Goal: Check status: Check status

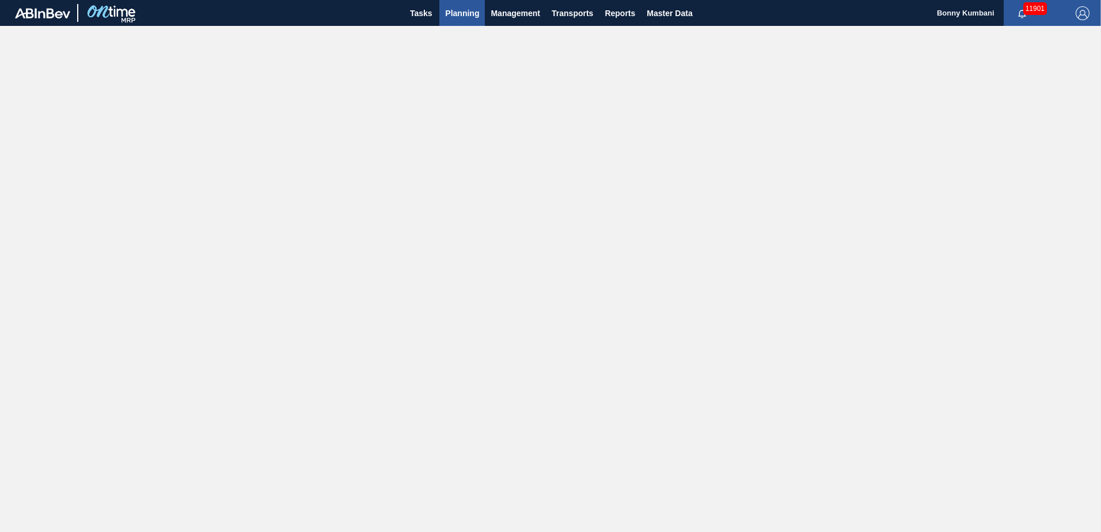
click at [457, 3] on button "Planning" at bounding box center [463, 13] width 46 height 26
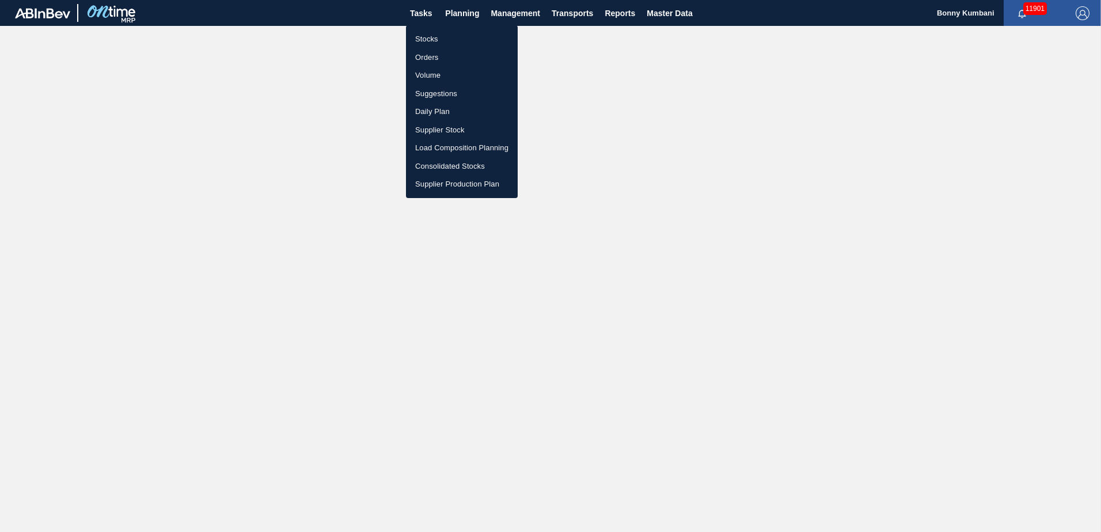
click at [435, 44] on li "Stocks" at bounding box center [462, 39] width 112 height 18
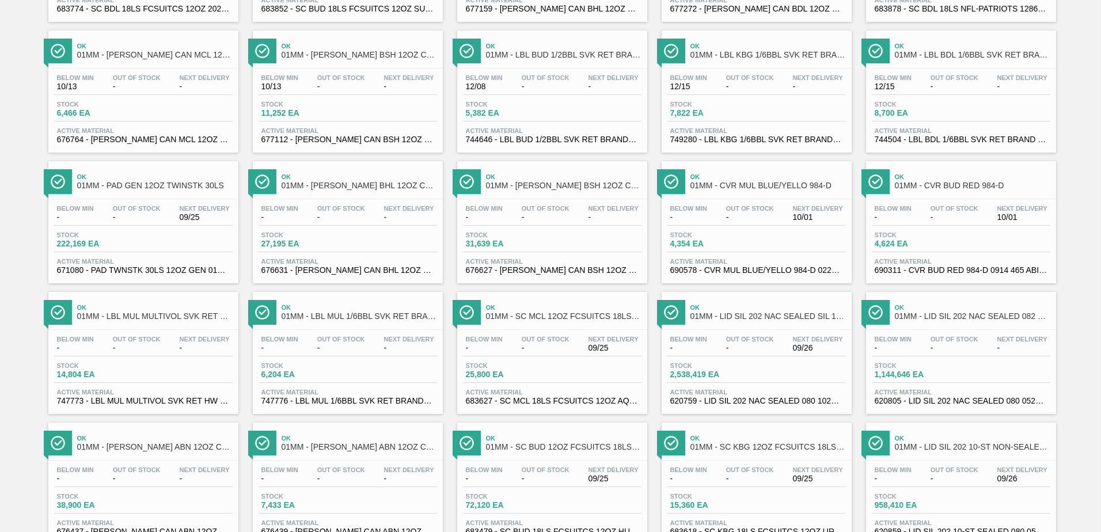
scroll to position [889, 0]
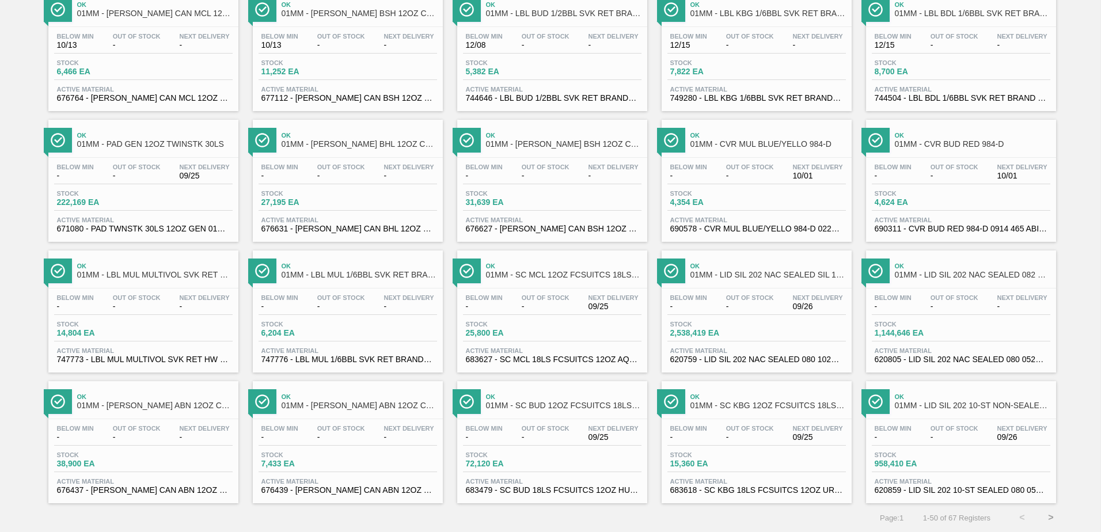
click at [1048, 521] on button ">" at bounding box center [1051, 517] width 29 height 29
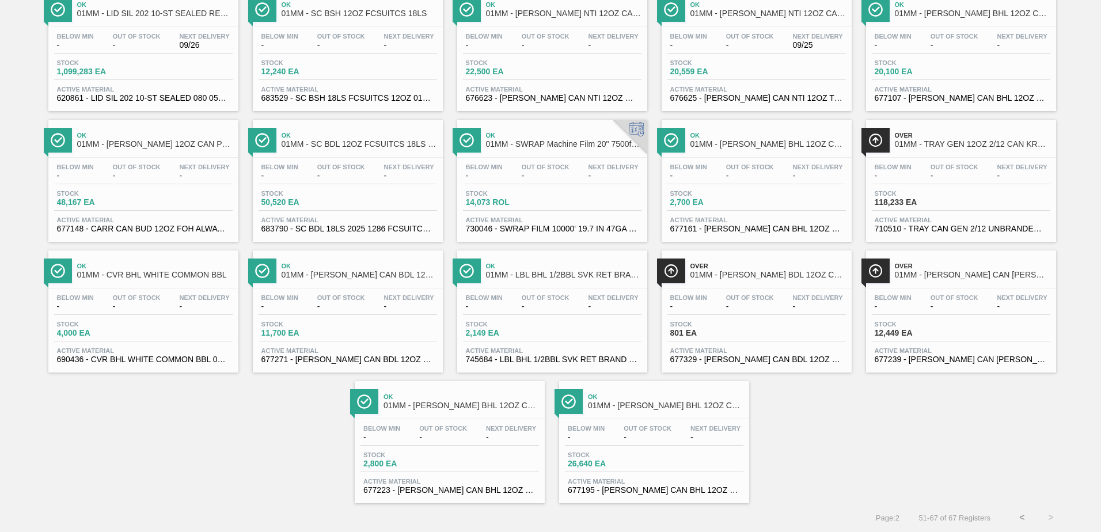
scroll to position [0, 0]
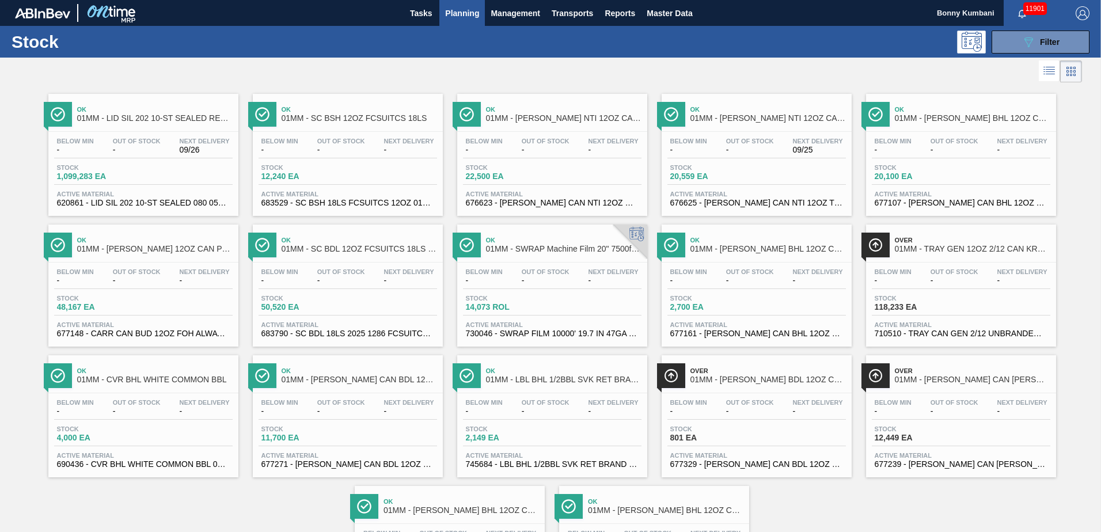
click at [965, 296] on div "Stock 118,233 EA" at bounding box center [961, 305] width 179 height 21
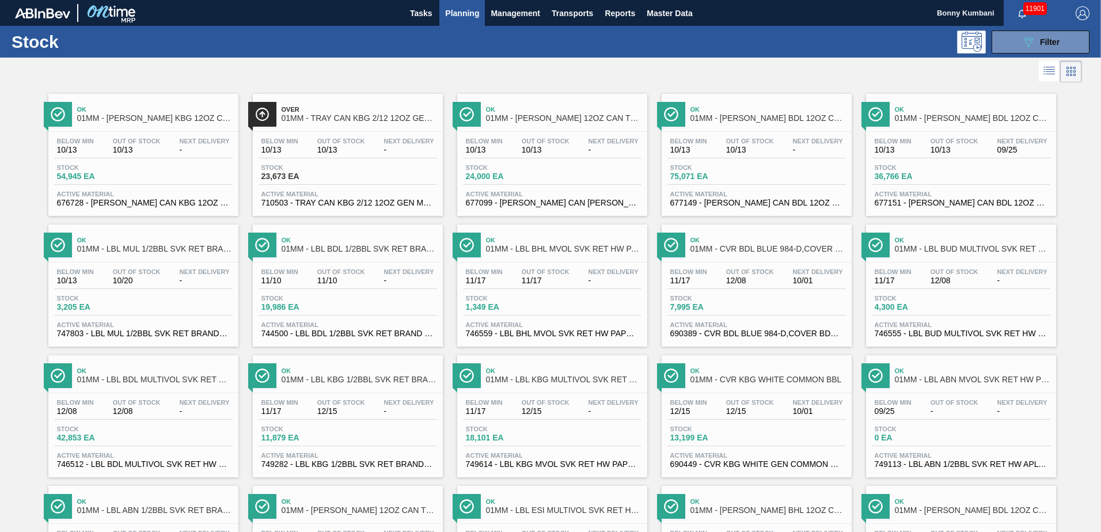
click at [313, 151] on div "Below Min 10/13 Out Of Stock 10/13 Next Delivery -" at bounding box center [348, 148] width 179 height 21
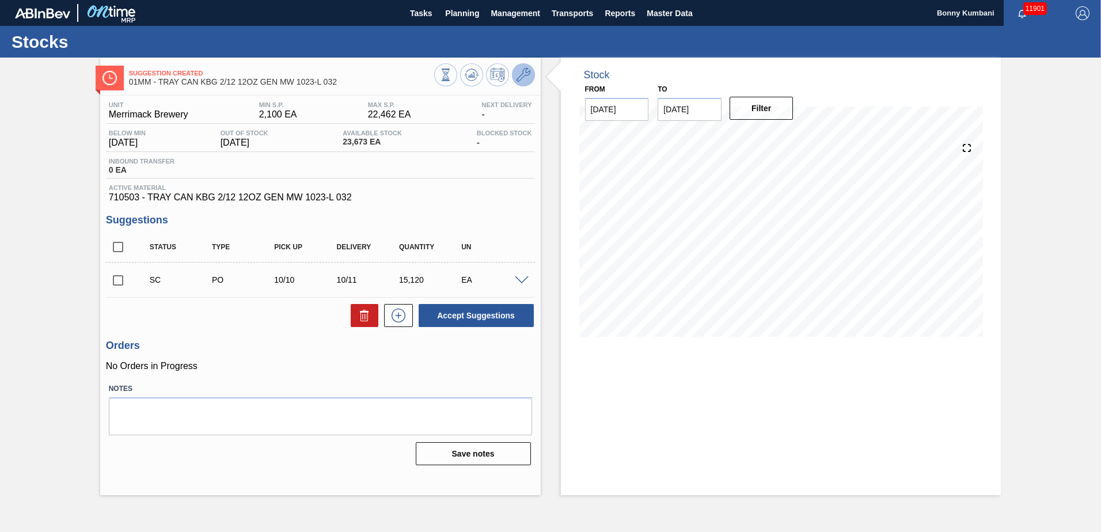
click at [525, 75] on icon at bounding box center [524, 75] width 14 height 14
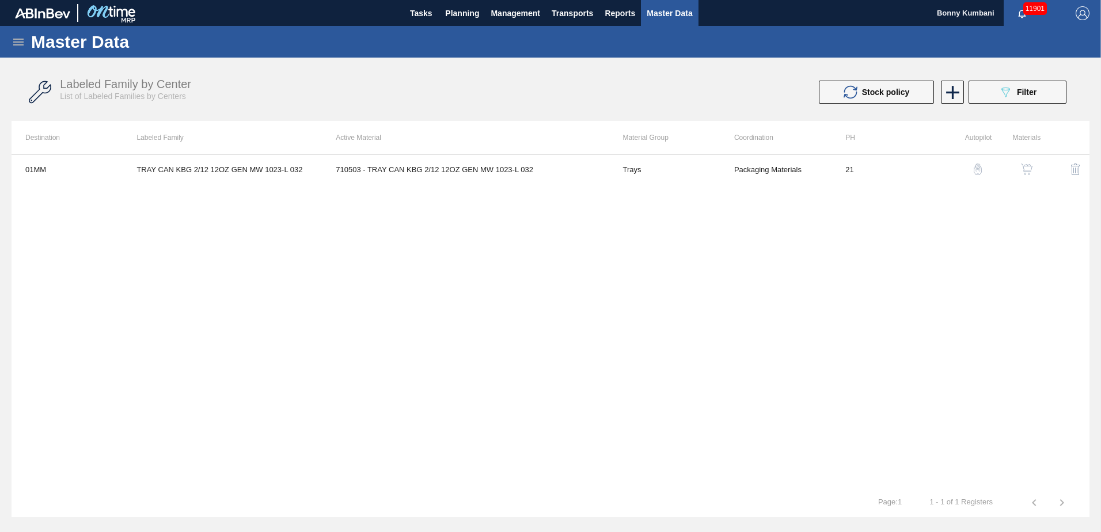
click at [1020, 168] on div "button" at bounding box center [1027, 170] width 14 height 12
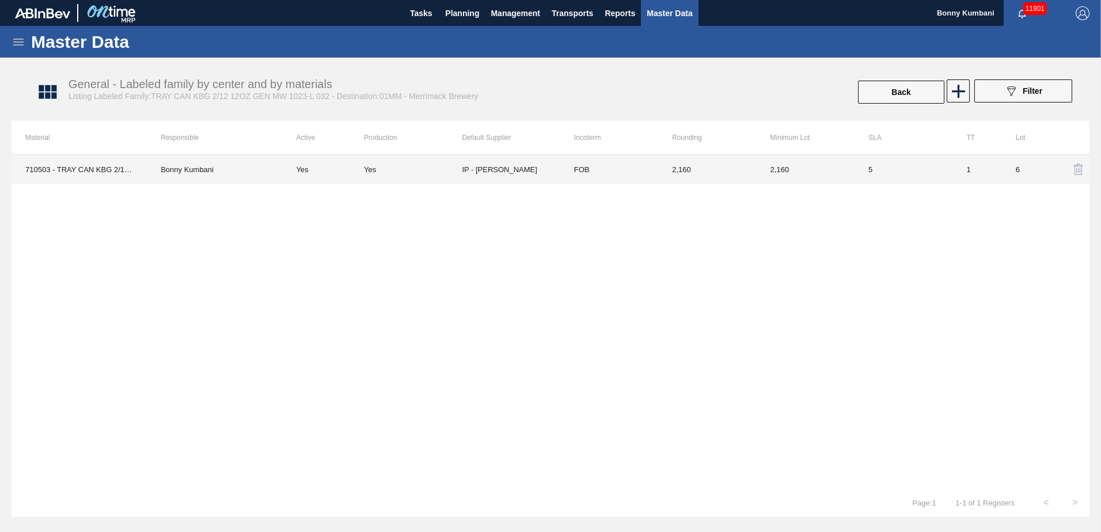
click at [525, 173] on td "IP - [PERSON_NAME]" at bounding box center [511, 169] width 98 height 29
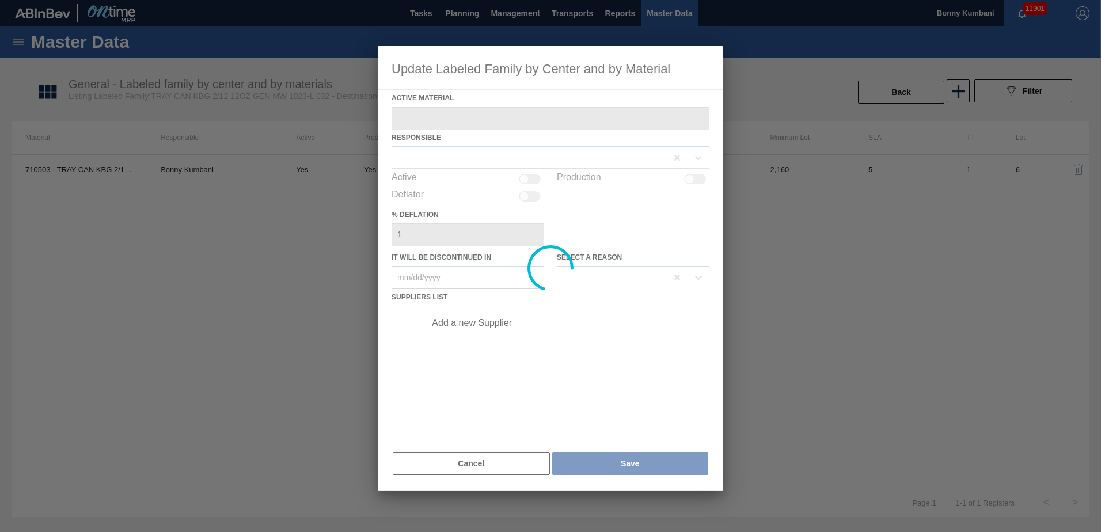
type Material "710503 - TRAY CAN KBG 2/12 12OZ GEN MW 1023-L 032"
checkbox input "true"
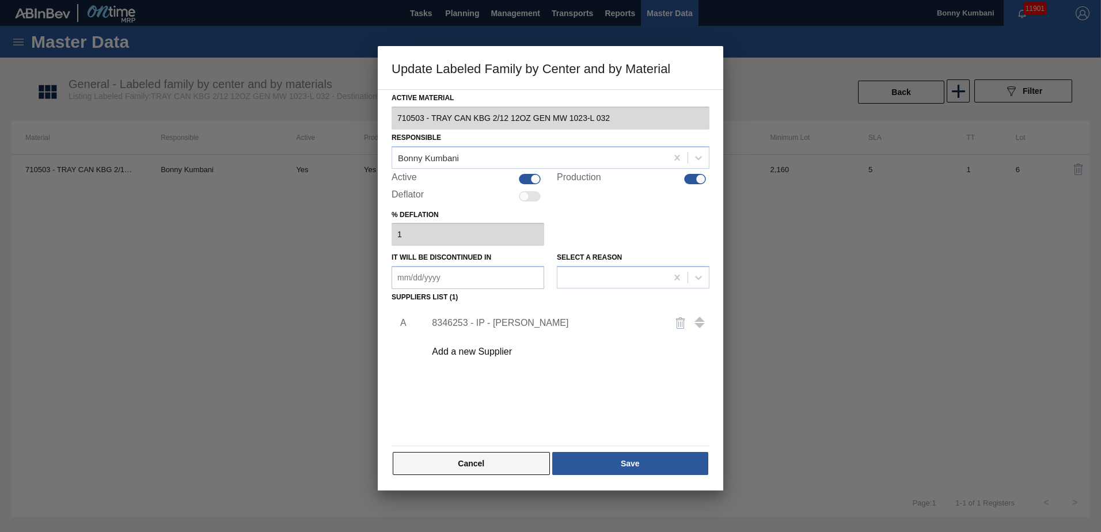
click at [480, 469] on button "Cancel" at bounding box center [471, 463] width 157 height 23
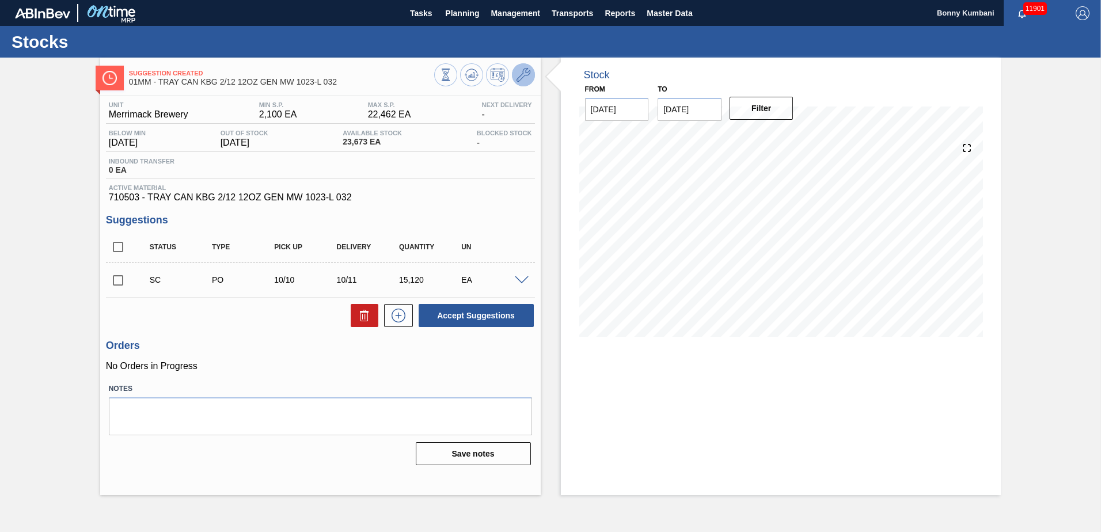
click at [523, 75] on icon at bounding box center [524, 75] width 14 height 14
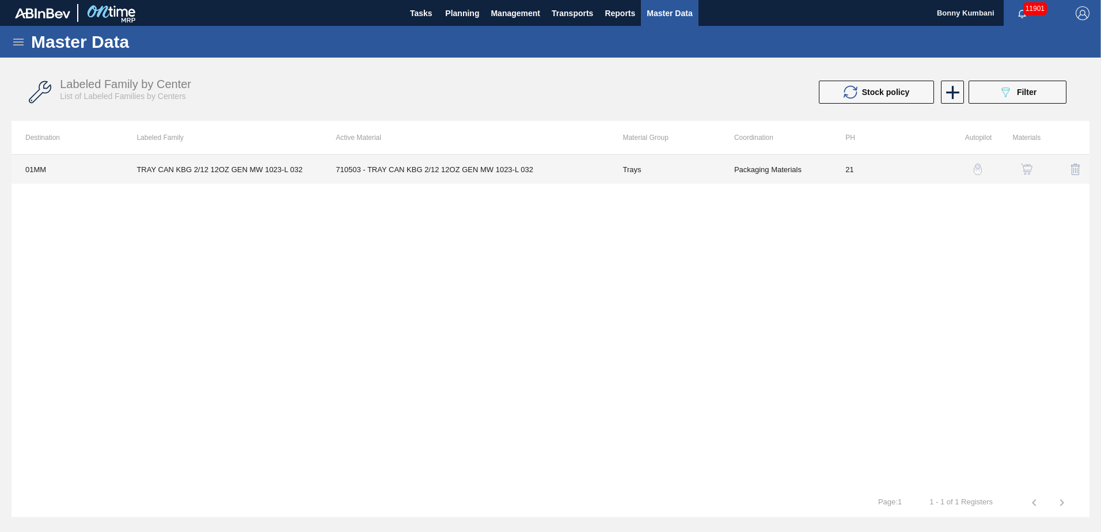
click at [331, 171] on td "710503 - TRAY CAN KBG 2/12 12OZ GEN MW 1023-L 032" at bounding box center [465, 169] width 287 height 29
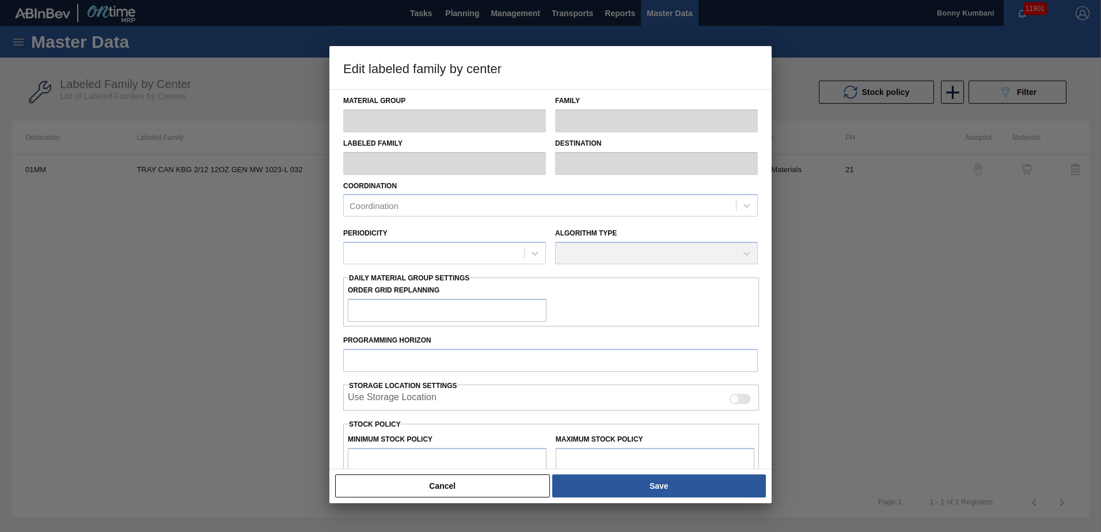
type input "Trays"
type input "TRAY CAN KBG 2/12 12OZ GEN MW 1023-L 032"
type input "01MM - Merrimack Brewery"
type input "21"
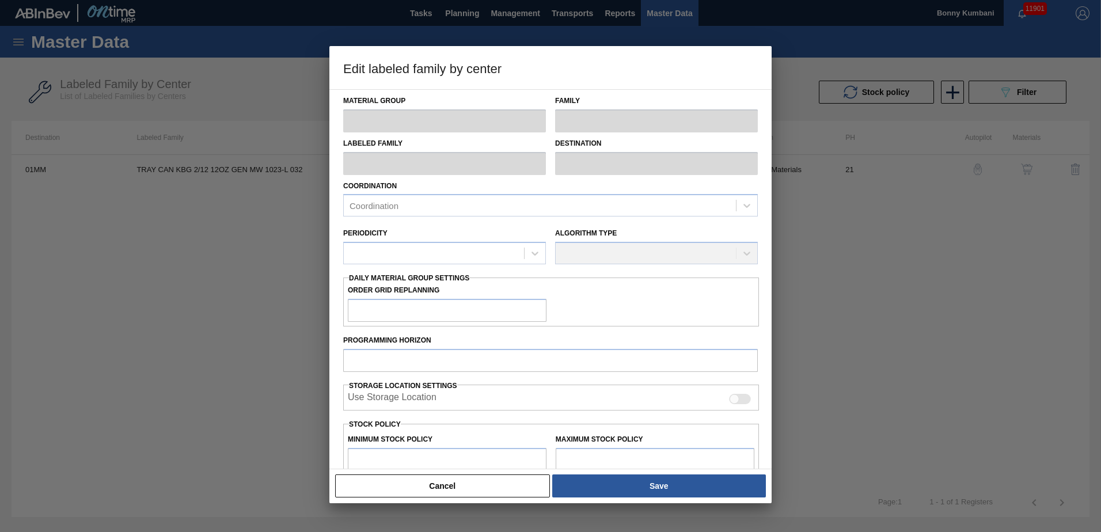
type input "2,100"
type input "22,462"
type input "0"
type input "2,100"
checkbox input "true"
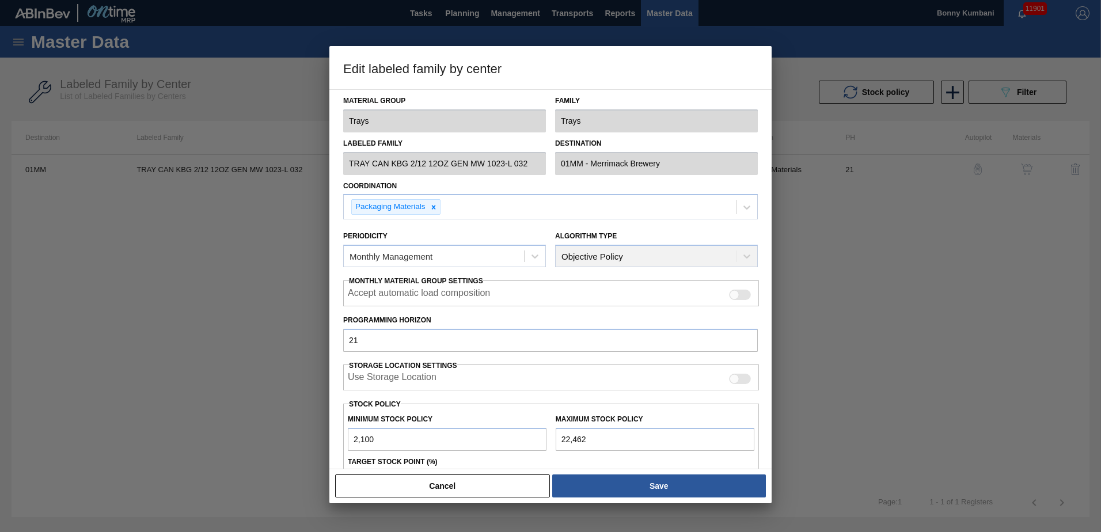
click at [223, 395] on div at bounding box center [550, 266] width 1101 height 532
click at [446, 482] on button "Cancel" at bounding box center [442, 486] width 215 height 23
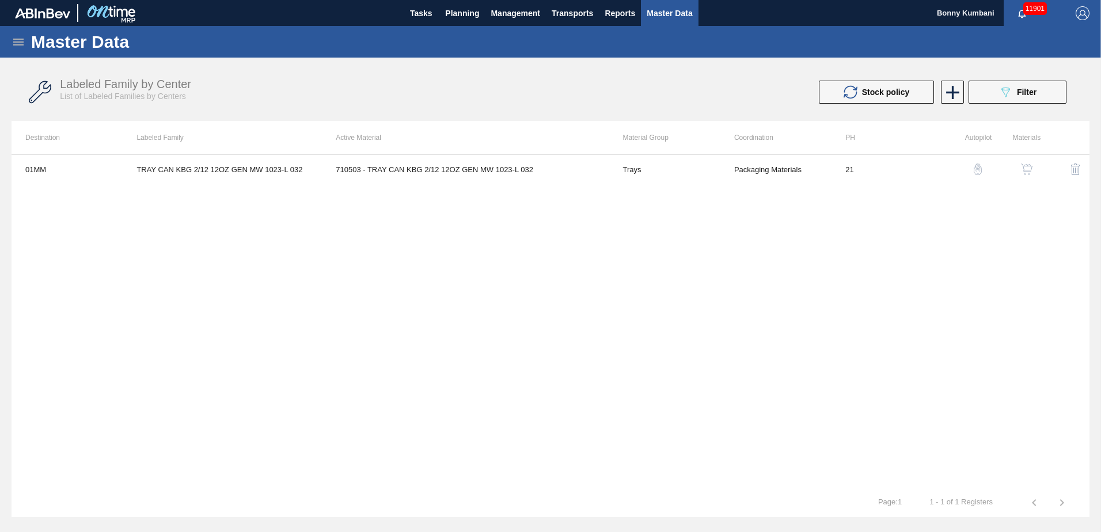
click at [498, 306] on div "01MM TRAY CAN KBG 2/12 12OZ GEN MW 1023-L 032 710503 - TRAY CAN KBG 2/12 12OZ G…" at bounding box center [551, 321] width 1078 height 334
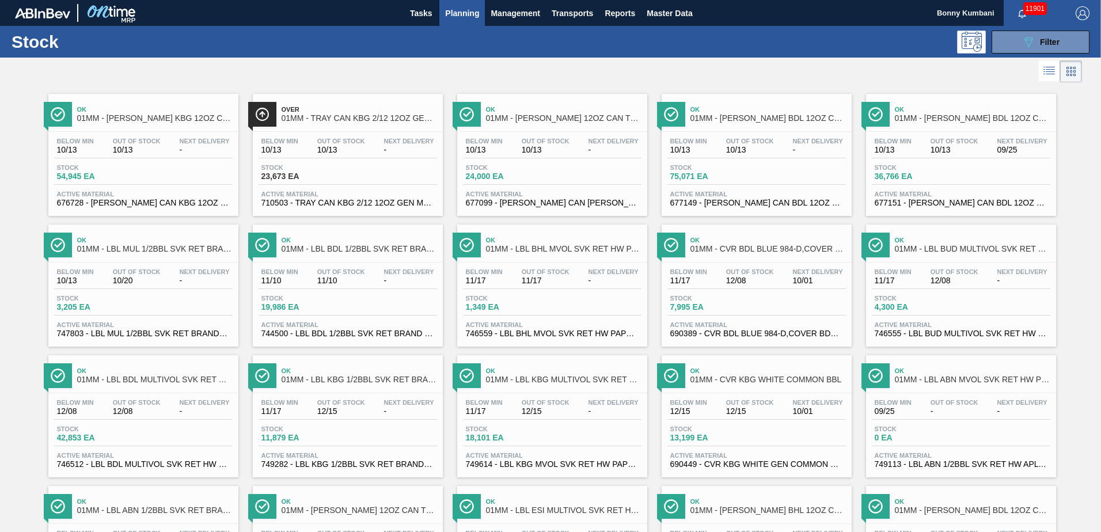
scroll to position [889, 0]
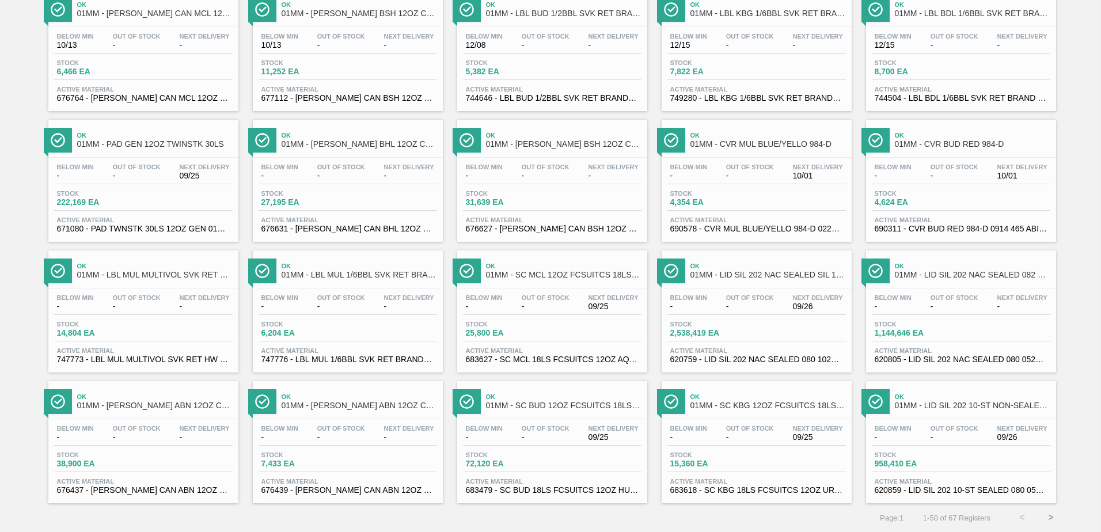
click at [955, 458] on div "Stock 958,410 EA" at bounding box center [915, 460] width 86 height 17
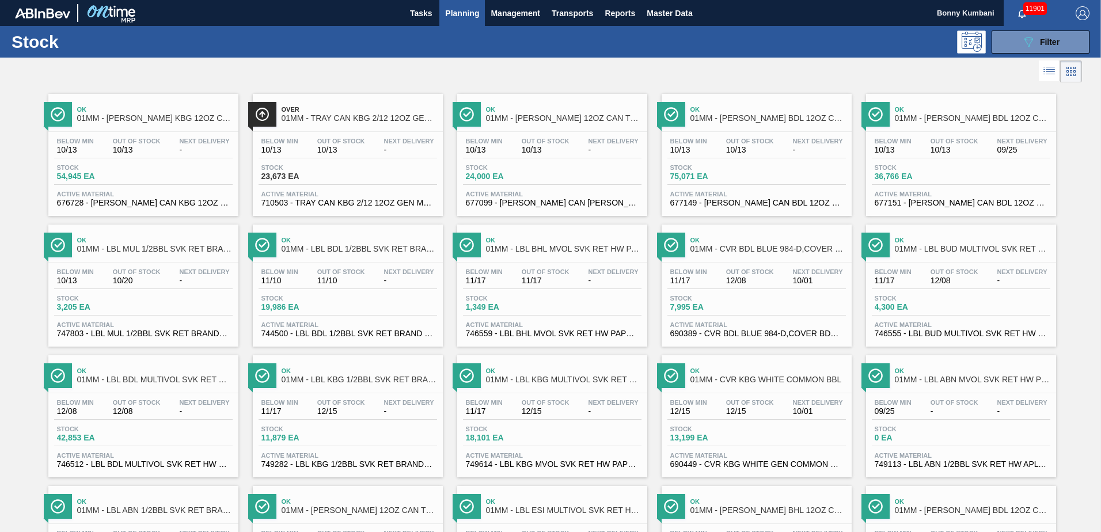
scroll to position [889, 0]
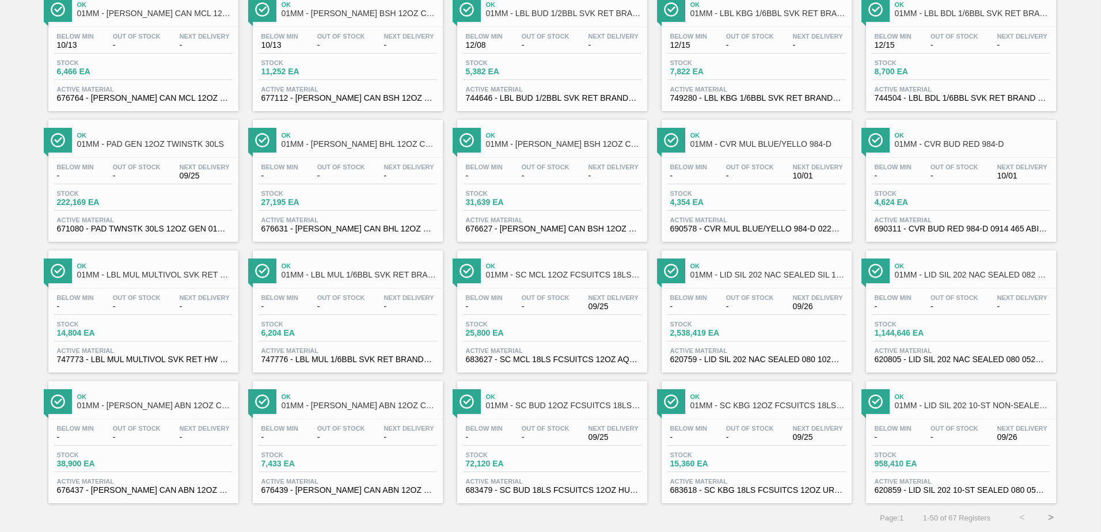
click at [763, 304] on span "-" at bounding box center [750, 306] width 48 height 9
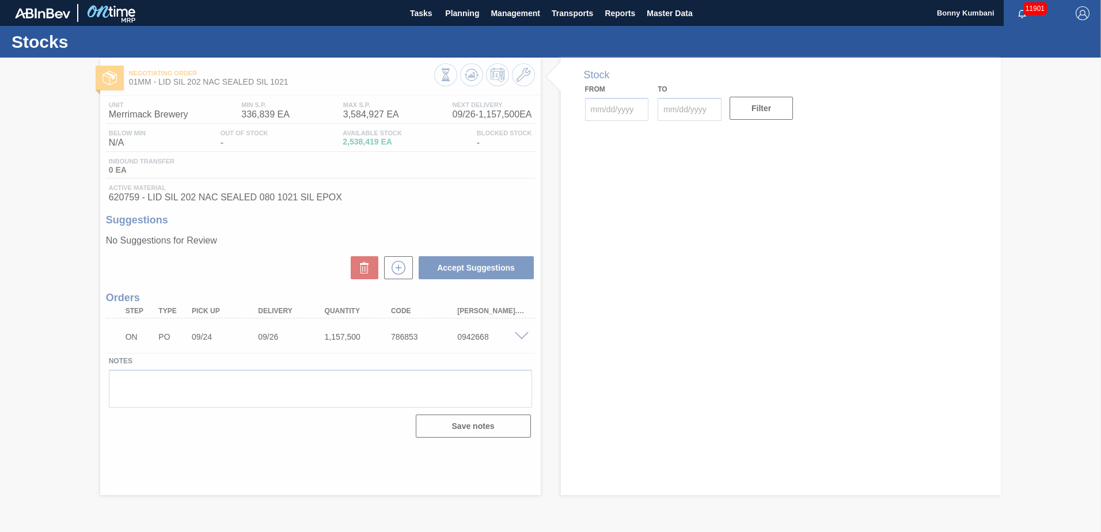
type input "[DATE]"
